Goal: Task Accomplishment & Management: Use online tool/utility

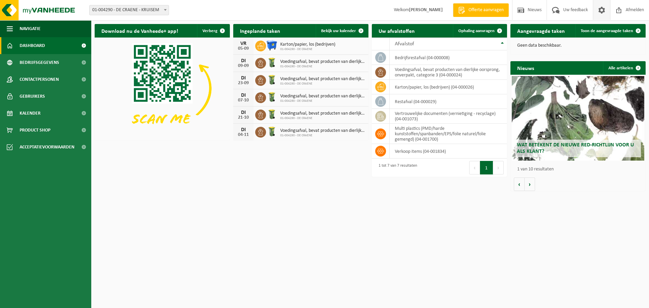
click at [605, 13] on span at bounding box center [602, 10] width 10 height 20
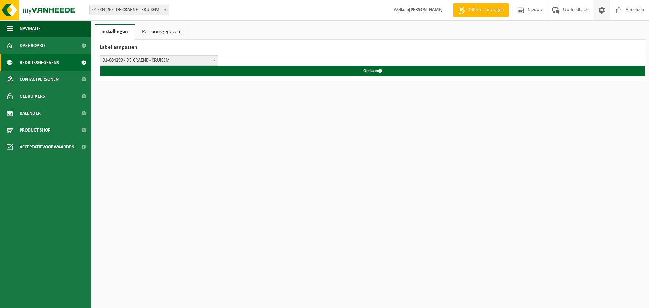
click at [74, 64] on link "Bedrijfsgegevens" at bounding box center [45, 62] width 91 height 17
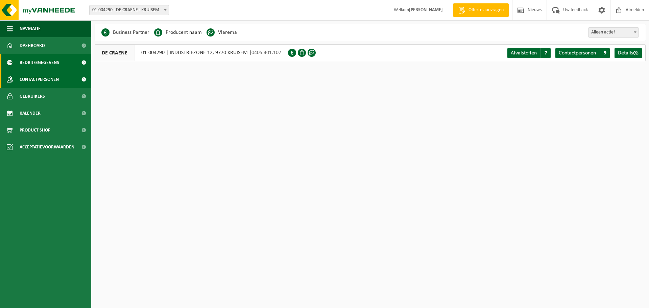
click at [67, 77] on link "Contactpersonen" at bounding box center [45, 79] width 91 height 17
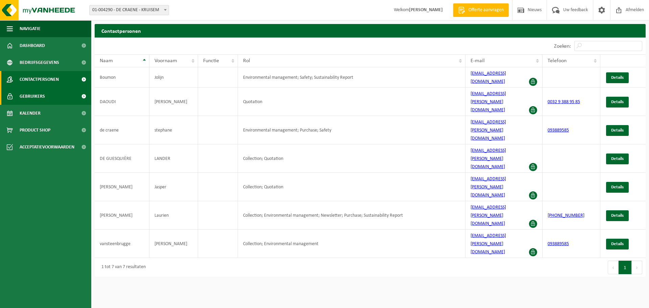
click at [25, 89] on span "Gebruikers" at bounding box center [32, 96] width 25 height 17
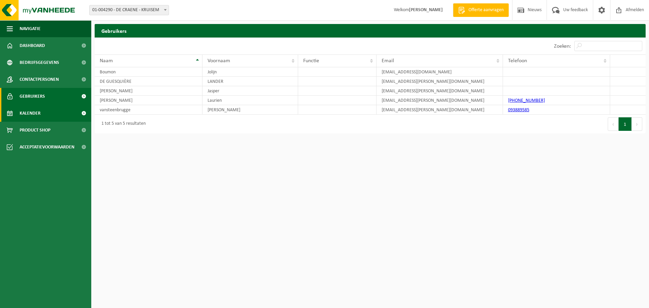
click at [25, 118] on span "Kalender" at bounding box center [30, 113] width 21 height 17
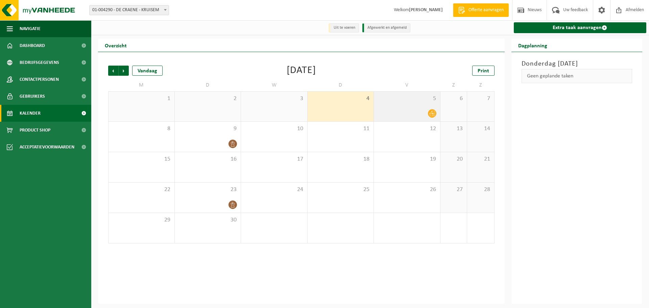
click at [431, 115] on icon at bounding box center [433, 114] width 6 height 6
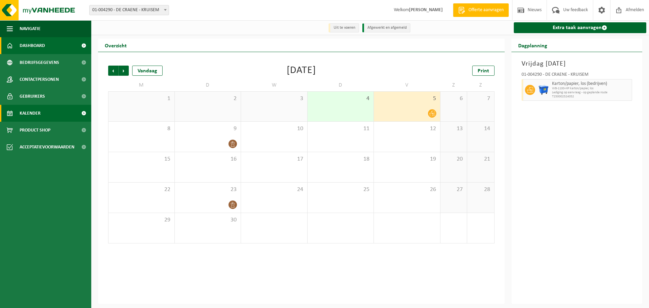
click at [56, 44] on link "Dashboard" at bounding box center [45, 45] width 91 height 17
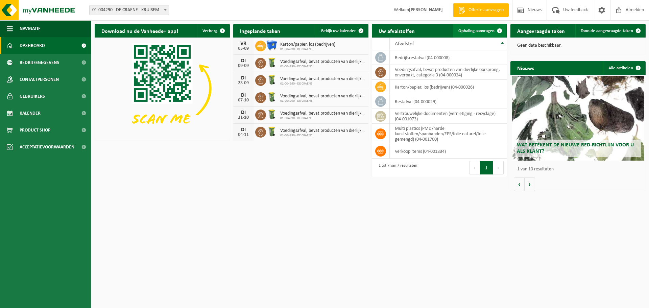
click at [479, 30] on span "Ophaling aanvragen" at bounding box center [477, 31] width 36 height 4
